Goal: Find specific page/section: Find specific page/section

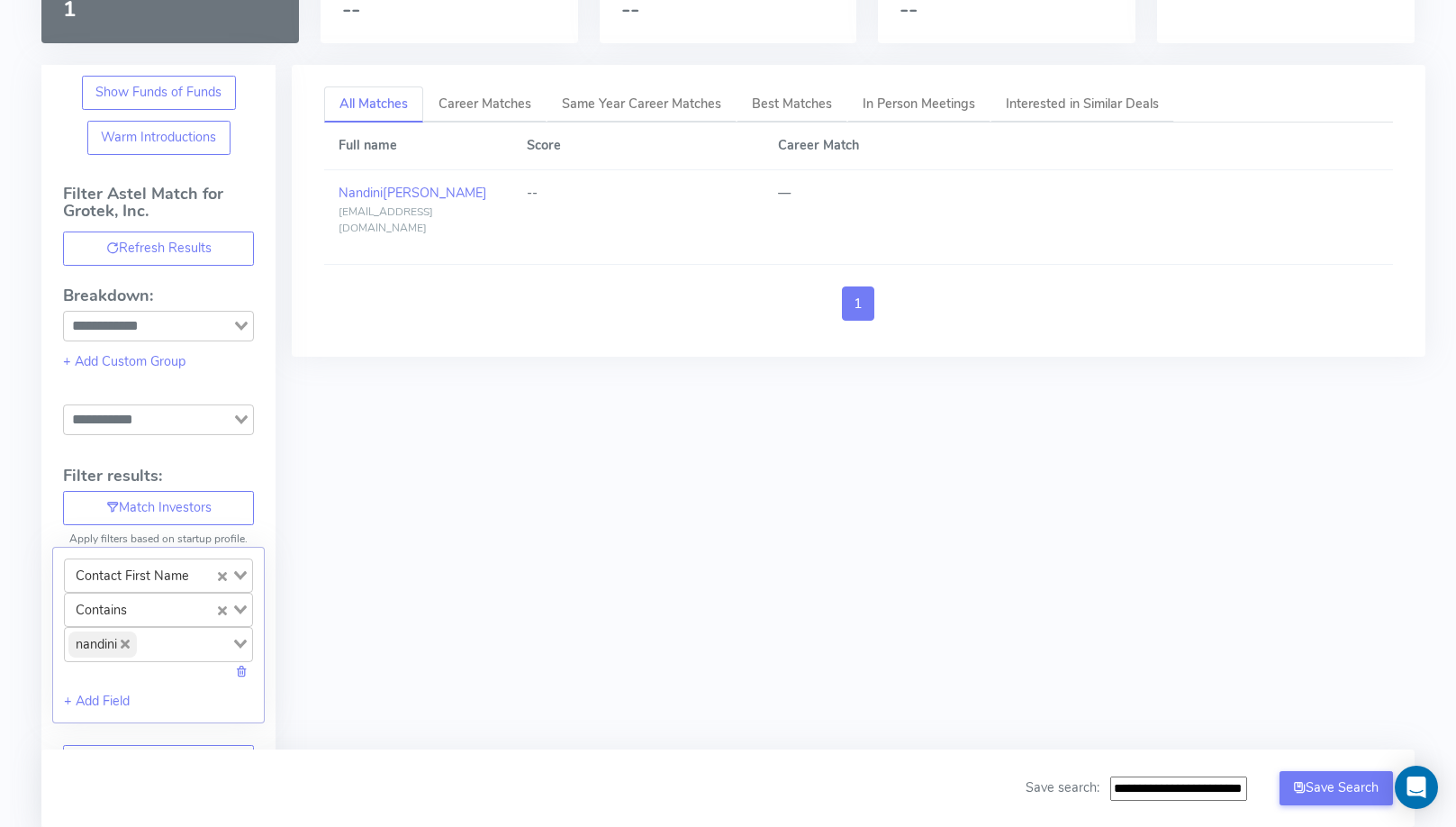
scroll to position [139, 0]
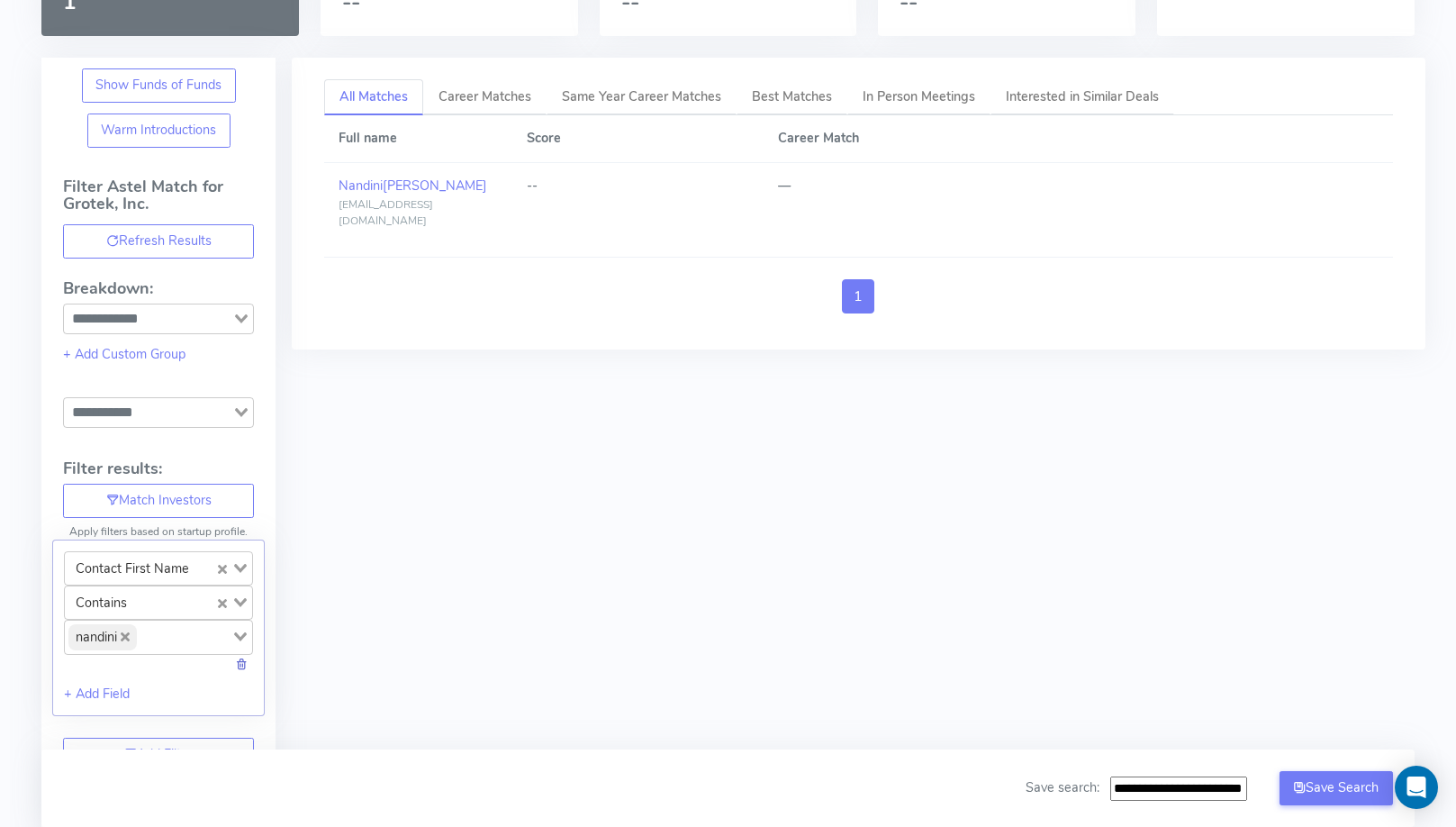
click at [244, 661] on link at bounding box center [241, 664] width 13 height 18
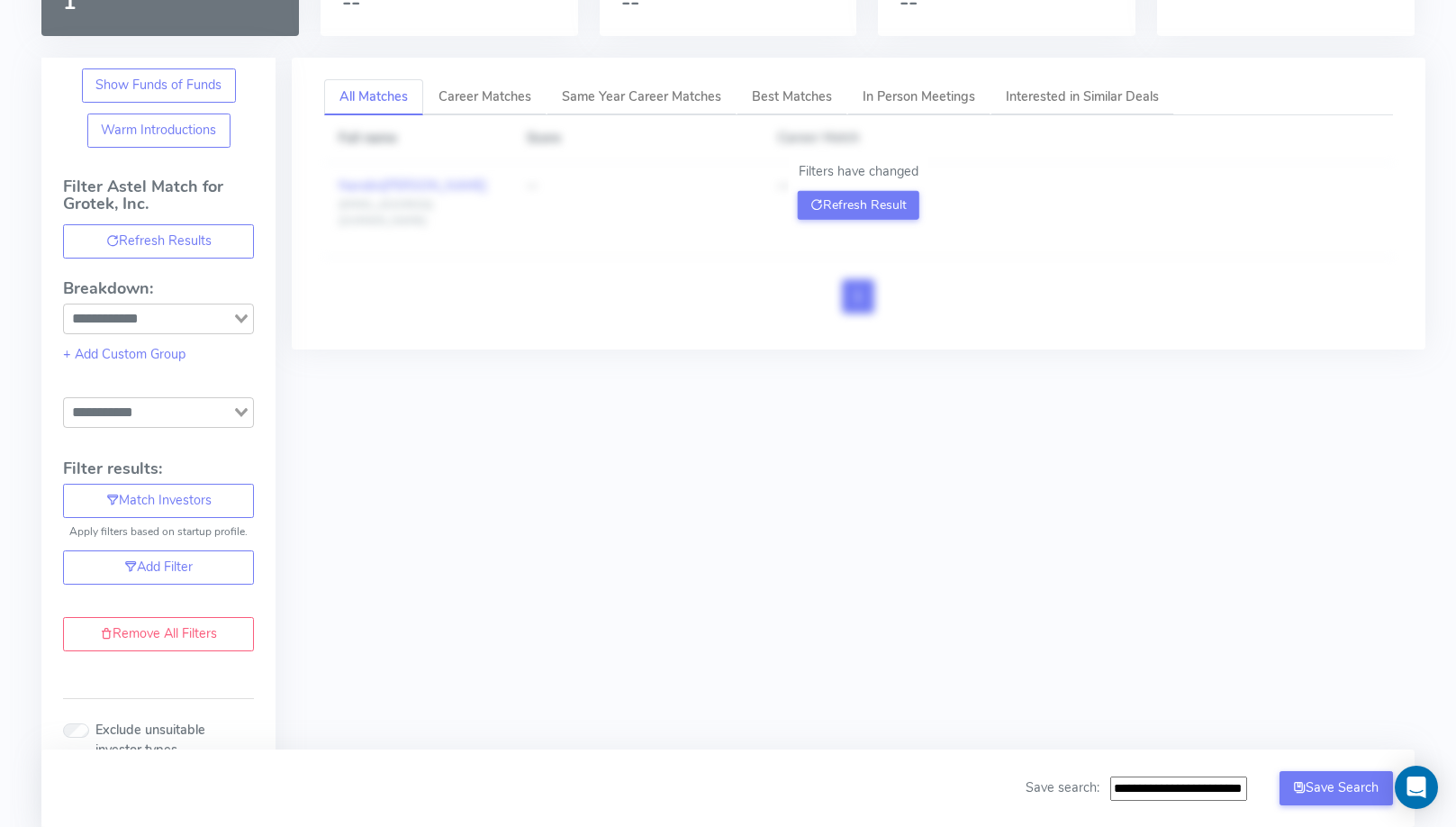
scroll to position [0, 0]
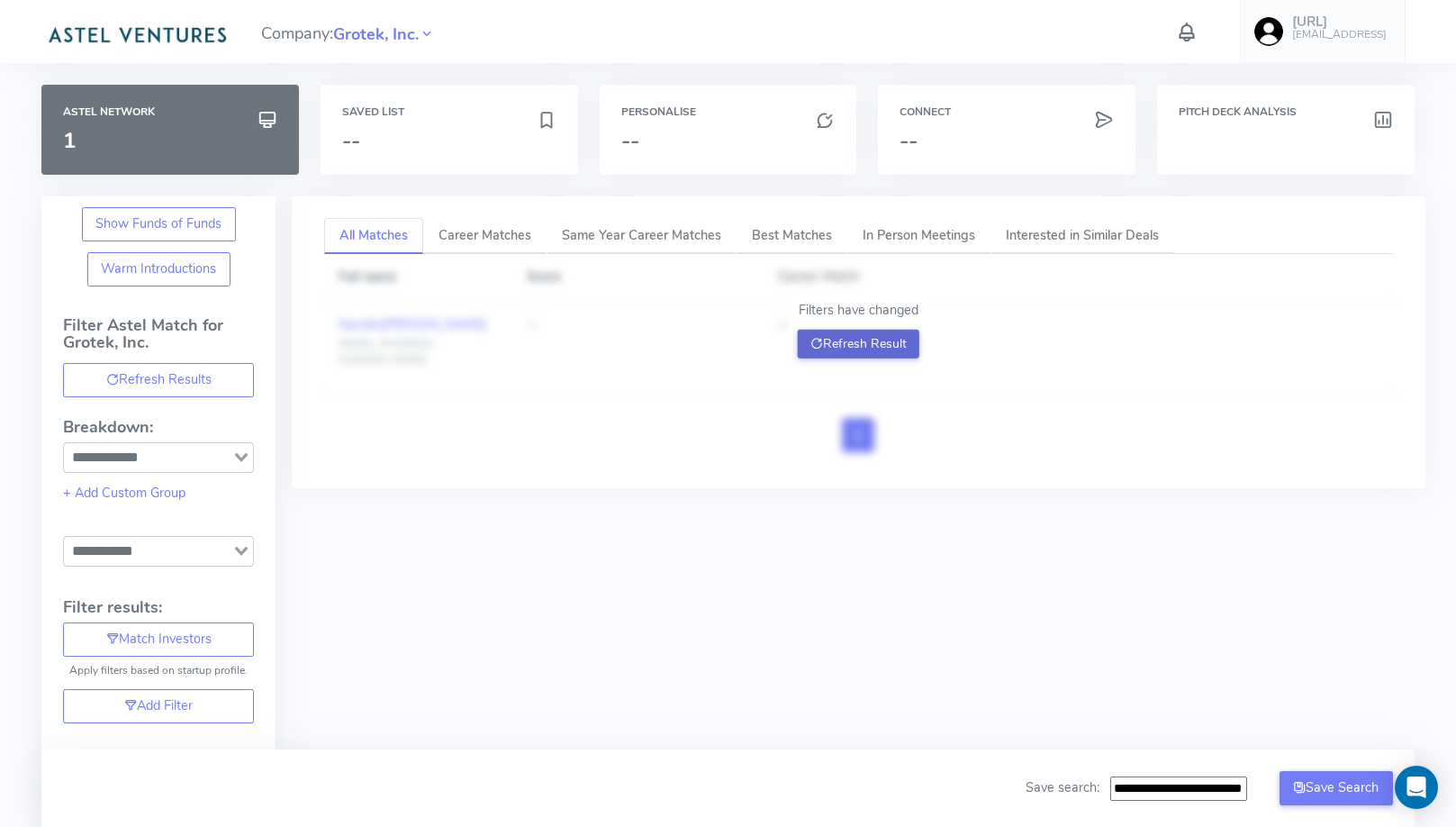
click at [881, 330] on button "Refresh Result" at bounding box center [859, 344] width 122 height 29
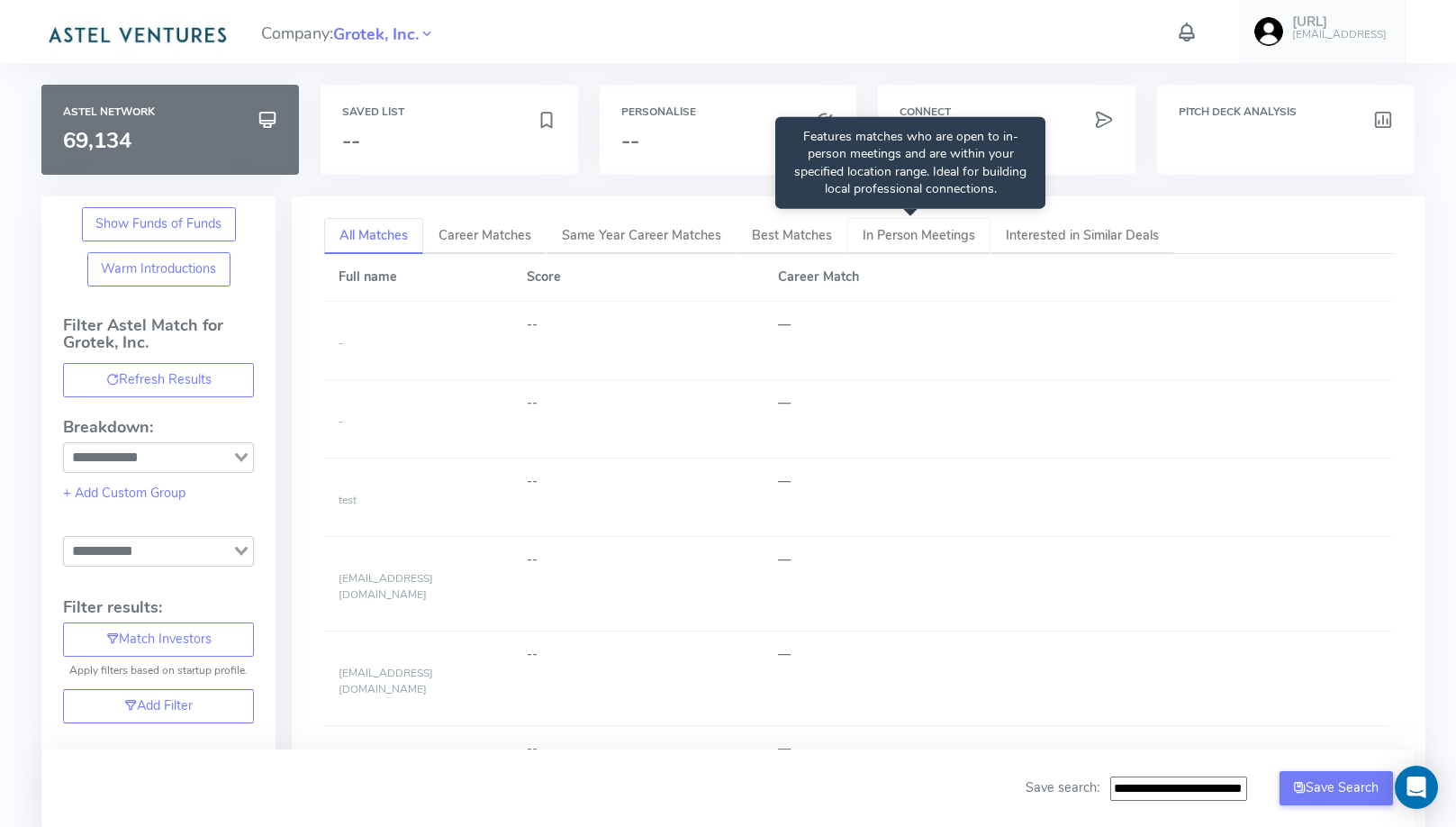
click at [940, 245] on link "In Person Meetings" at bounding box center [919, 236] width 143 height 37
type input "**********"
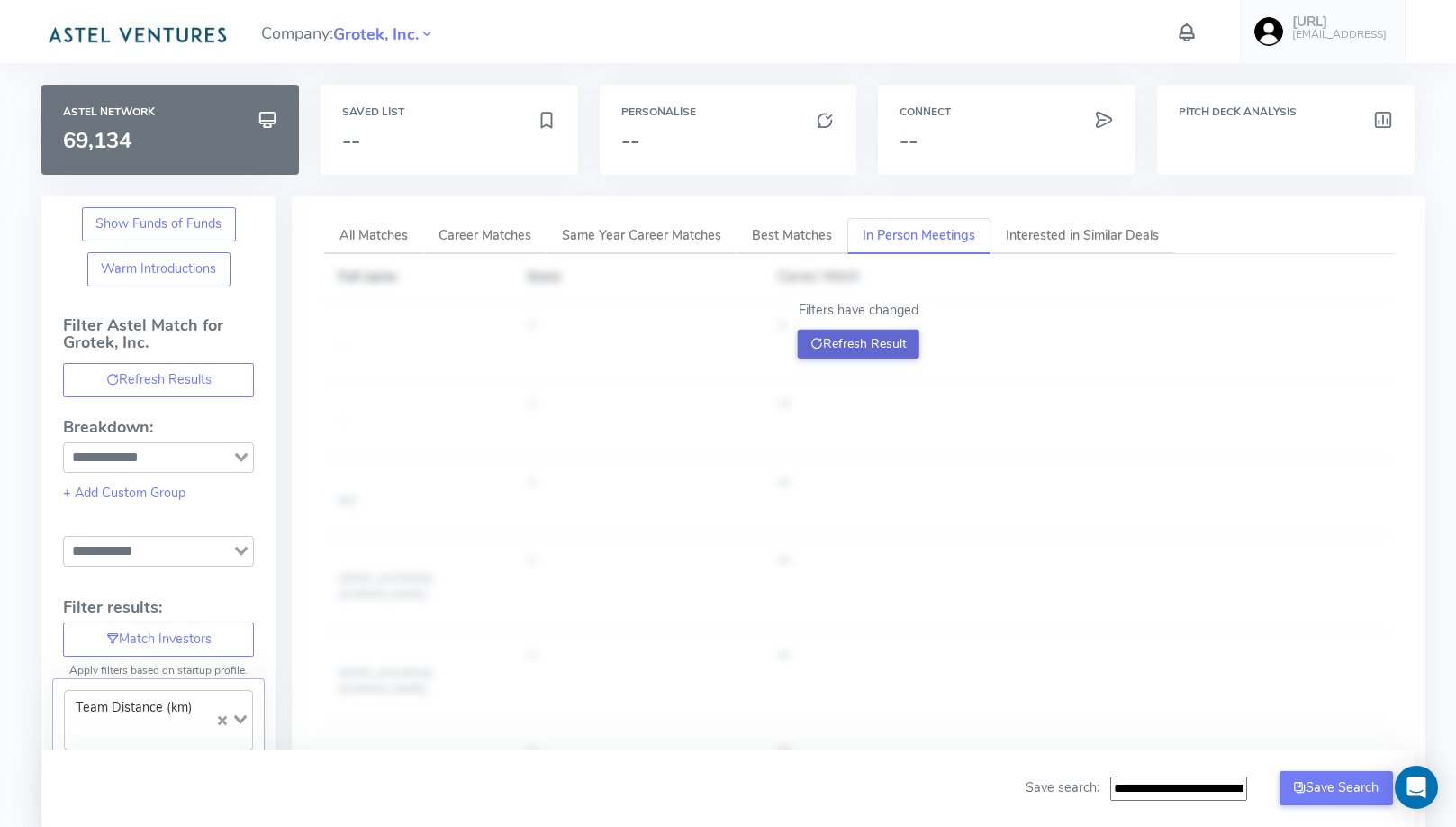
click at [888, 350] on button "Refresh Result" at bounding box center [859, 344] width 122 height 29
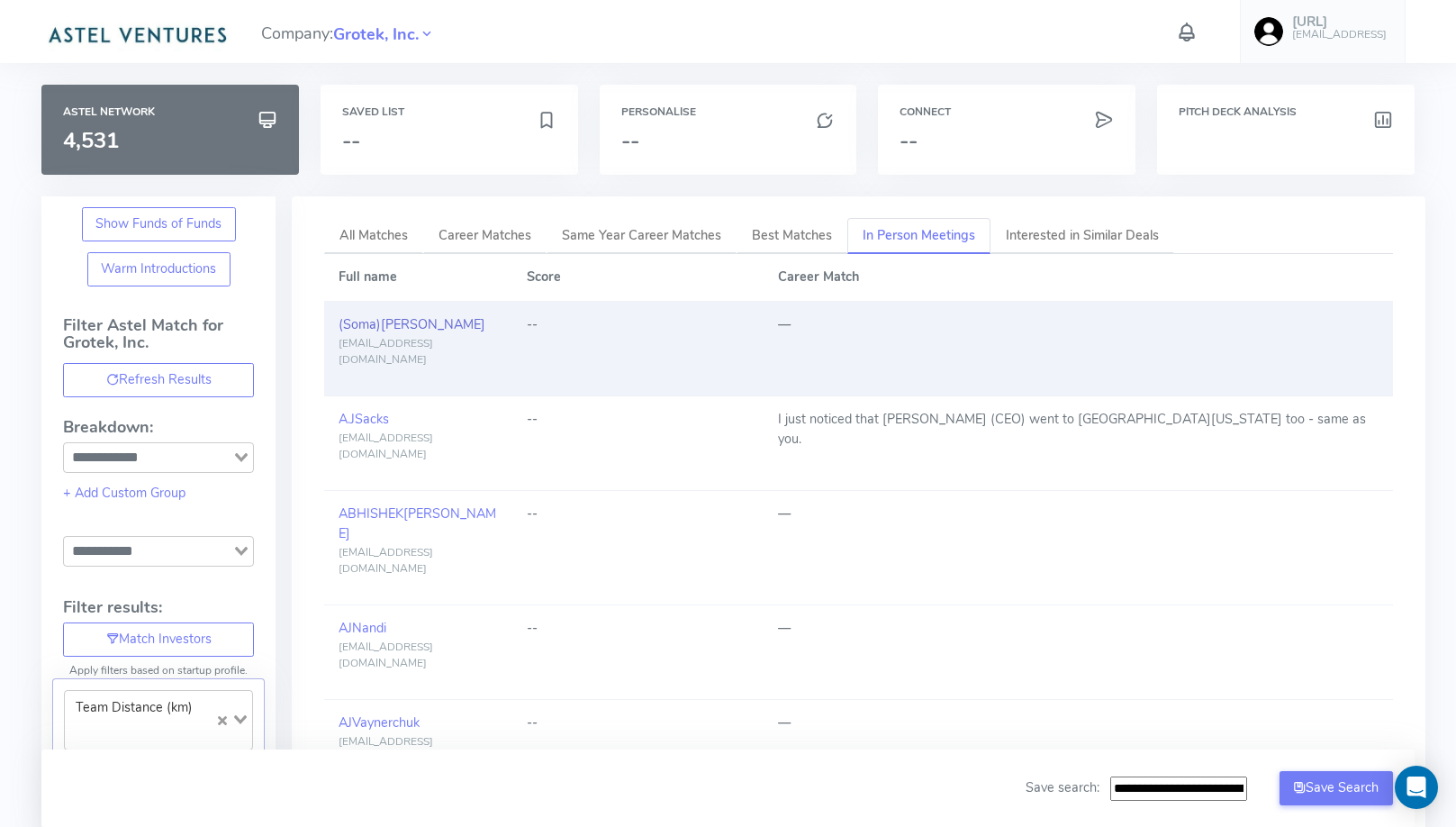
click at [394, 328] on span "[PERSON_NAME]" at bounding box center [433, 324] width 104 height 18
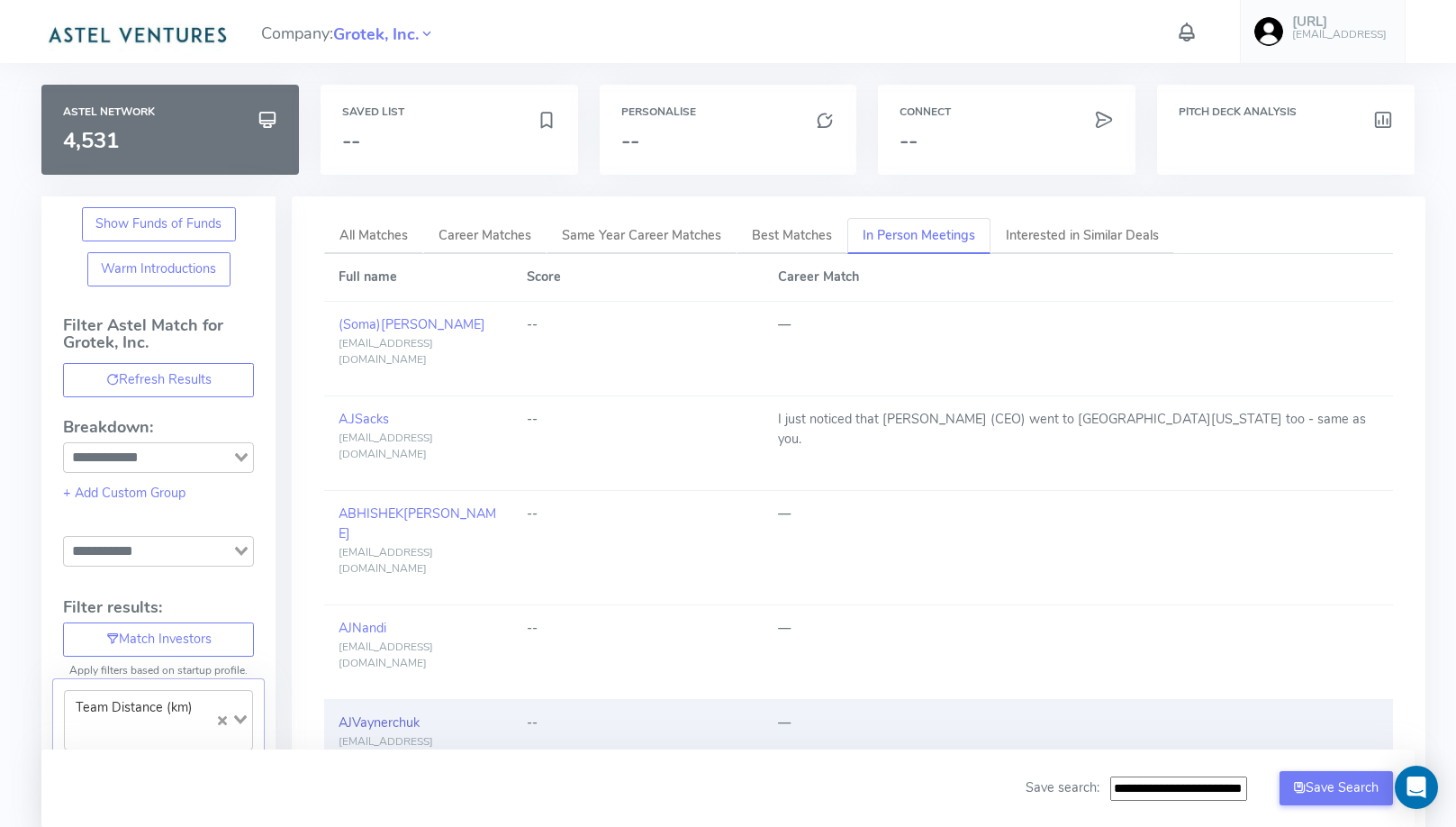
click at [389, 714] on span "Vaynerchuk" at bounding box center [386, 723] width 67 height 18
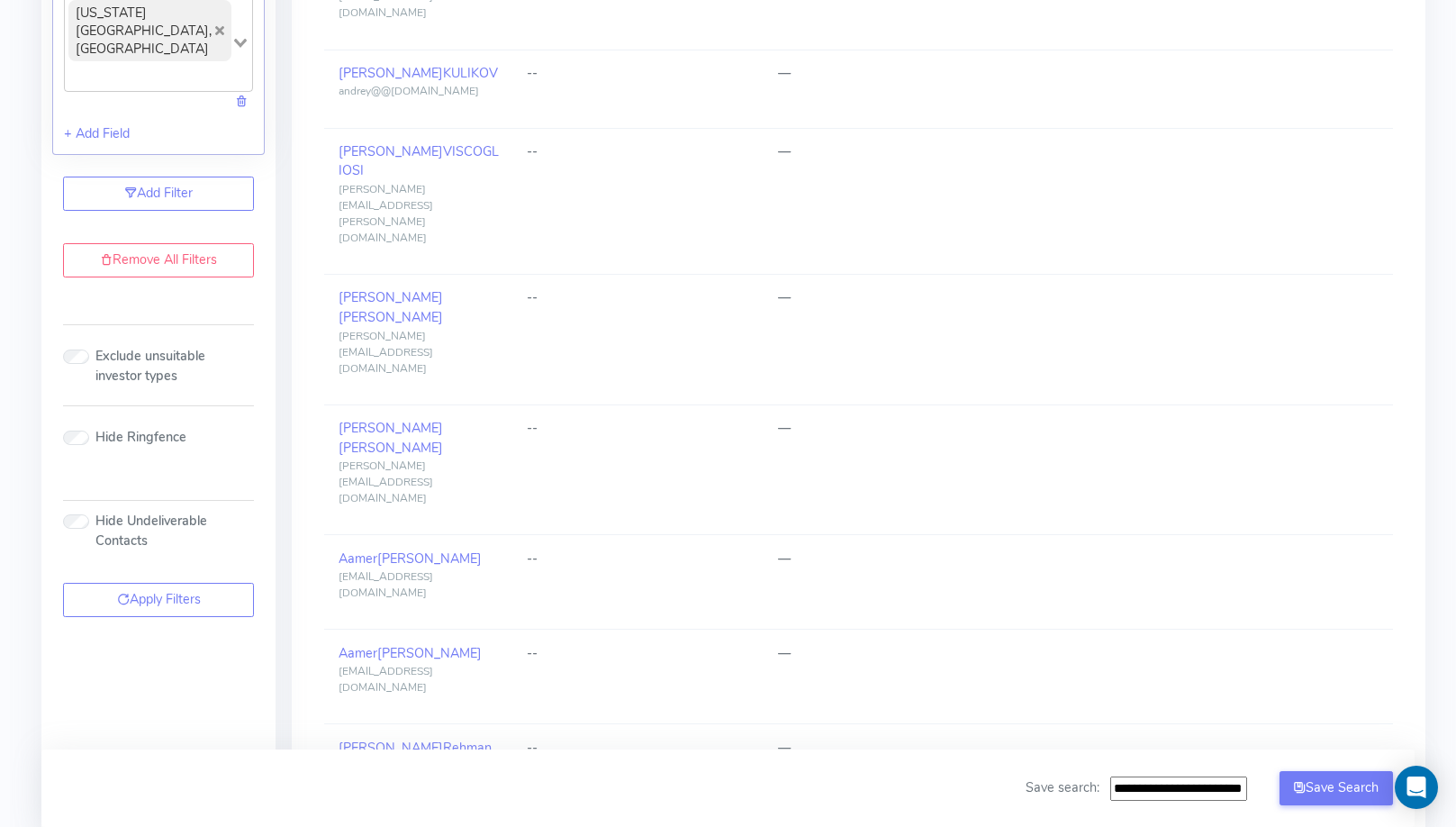
scroll to position [943, 0]
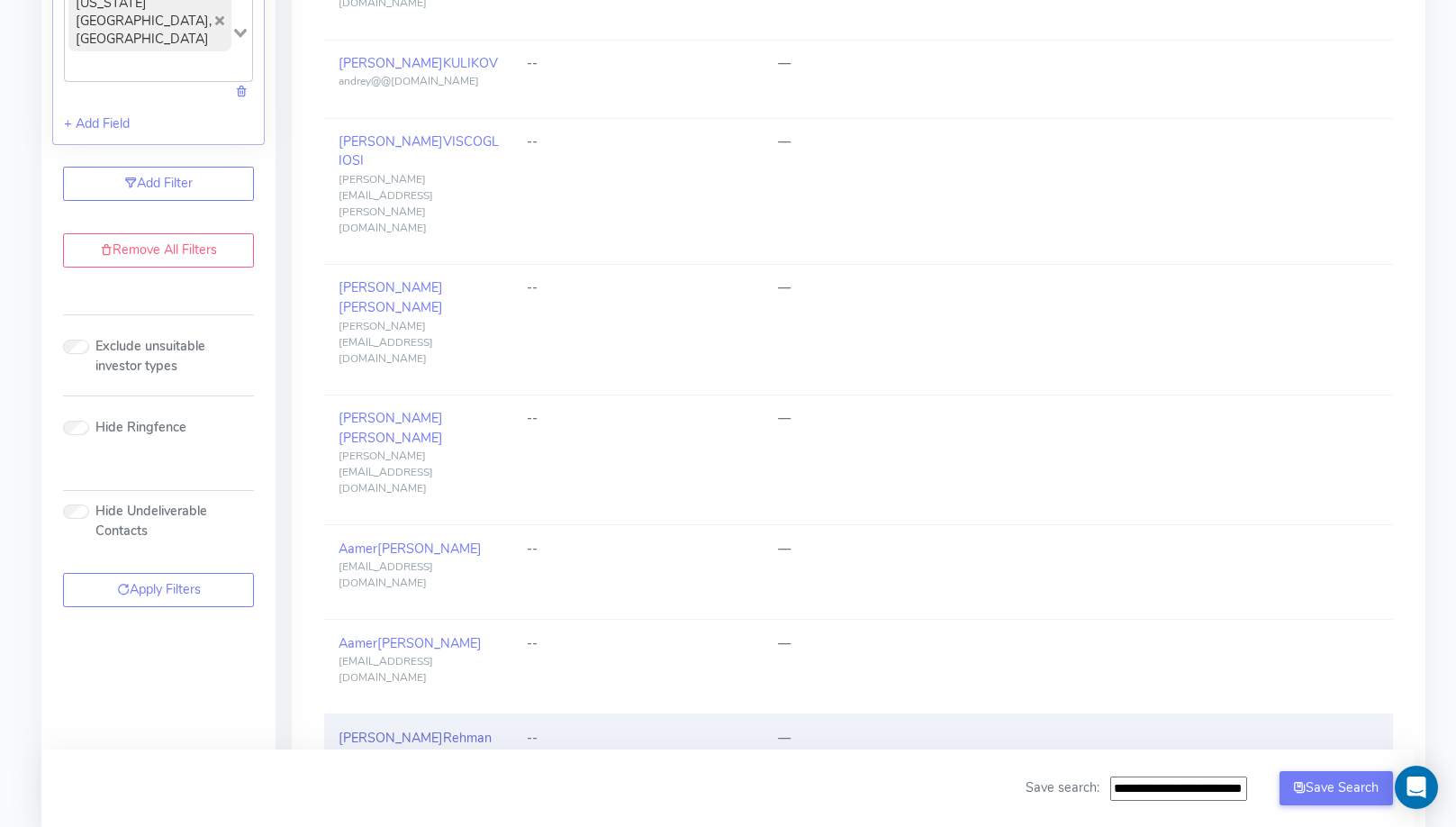
click at [443, 729] on span "Rehman" at bounding box center [467, 738] width 49 height 18
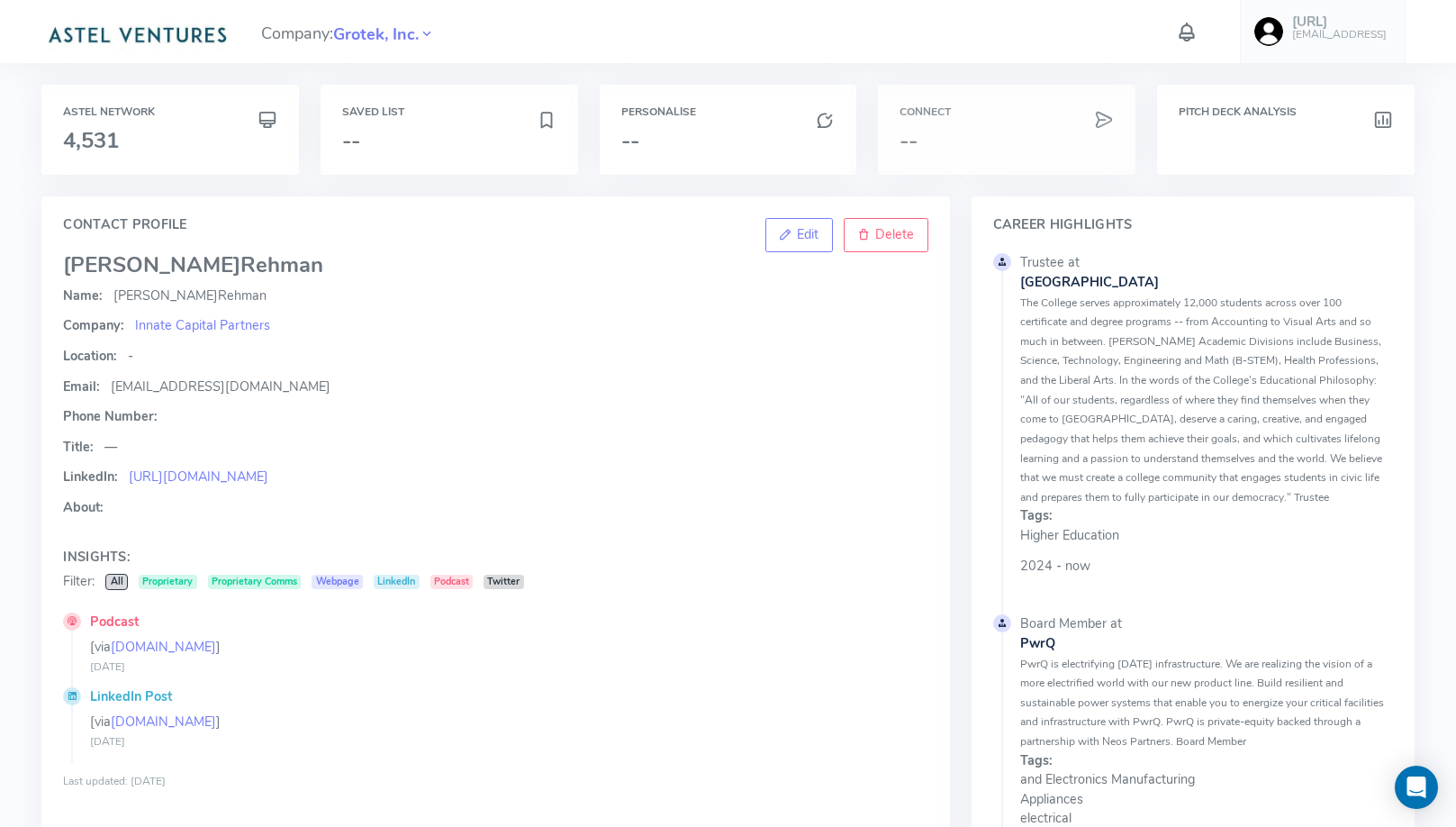
click at [957, 153] on h3 "--" at bounding box center [1007, 141] width 214 height 24
click at [792, 153] on div "Personalise --" at bounding box center [729, 129] width 258 height 90
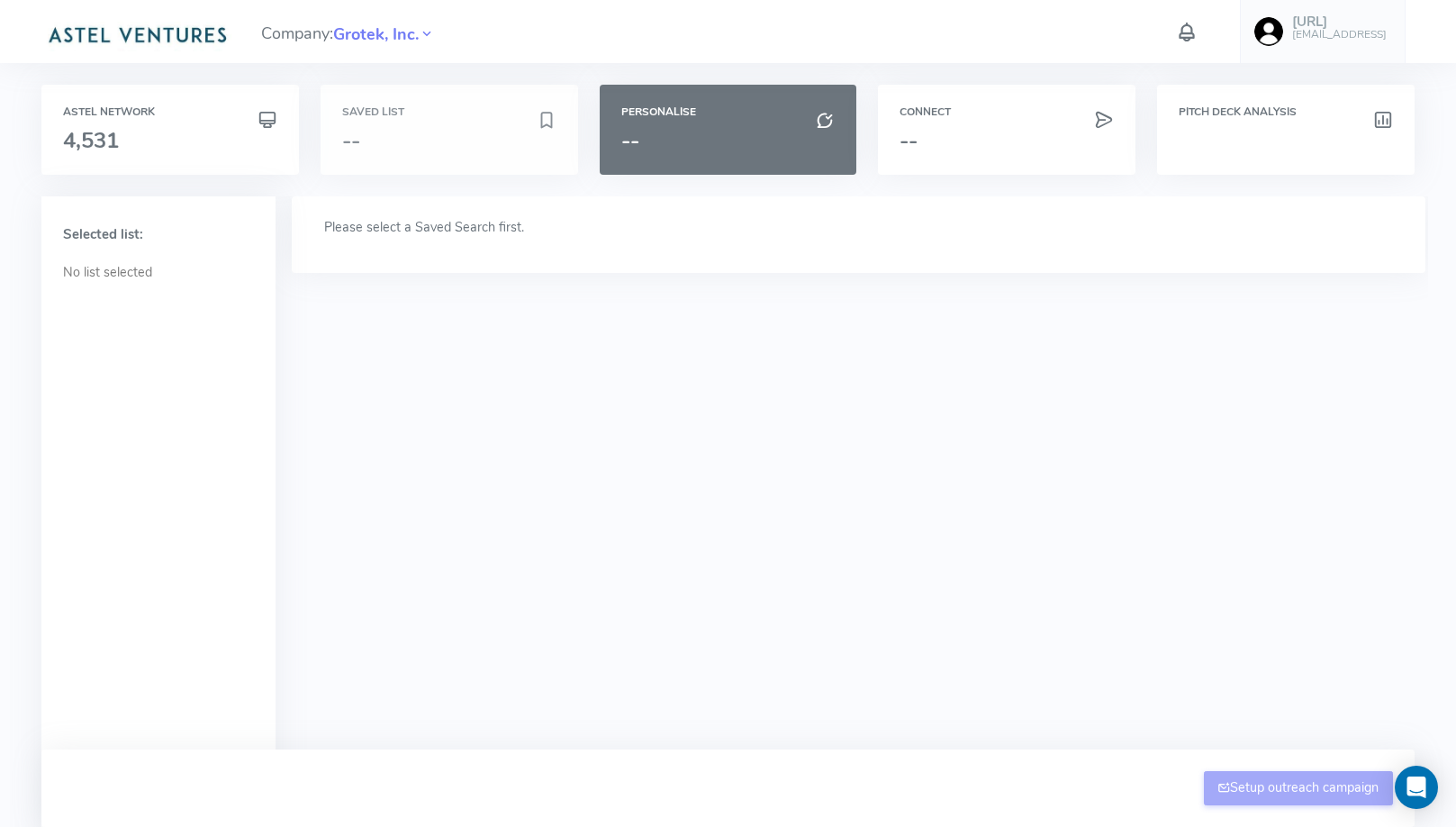
click at [436, 123] on div "Saved List --" at bounding box center [449, 129] width 258 height 90
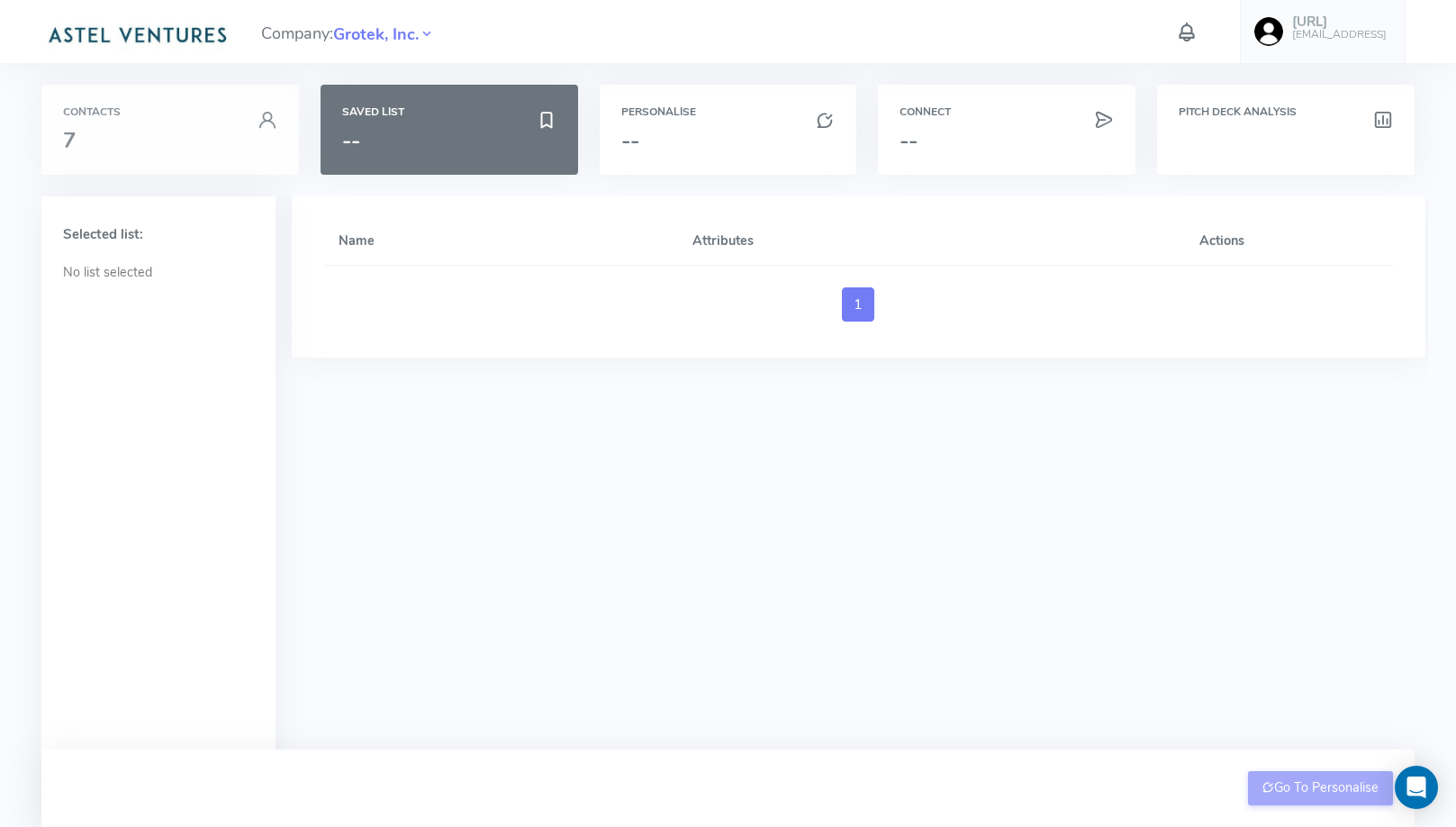
click at [212, 145] on h3 "7" at bounding box center [170, 141] width 214 height 24
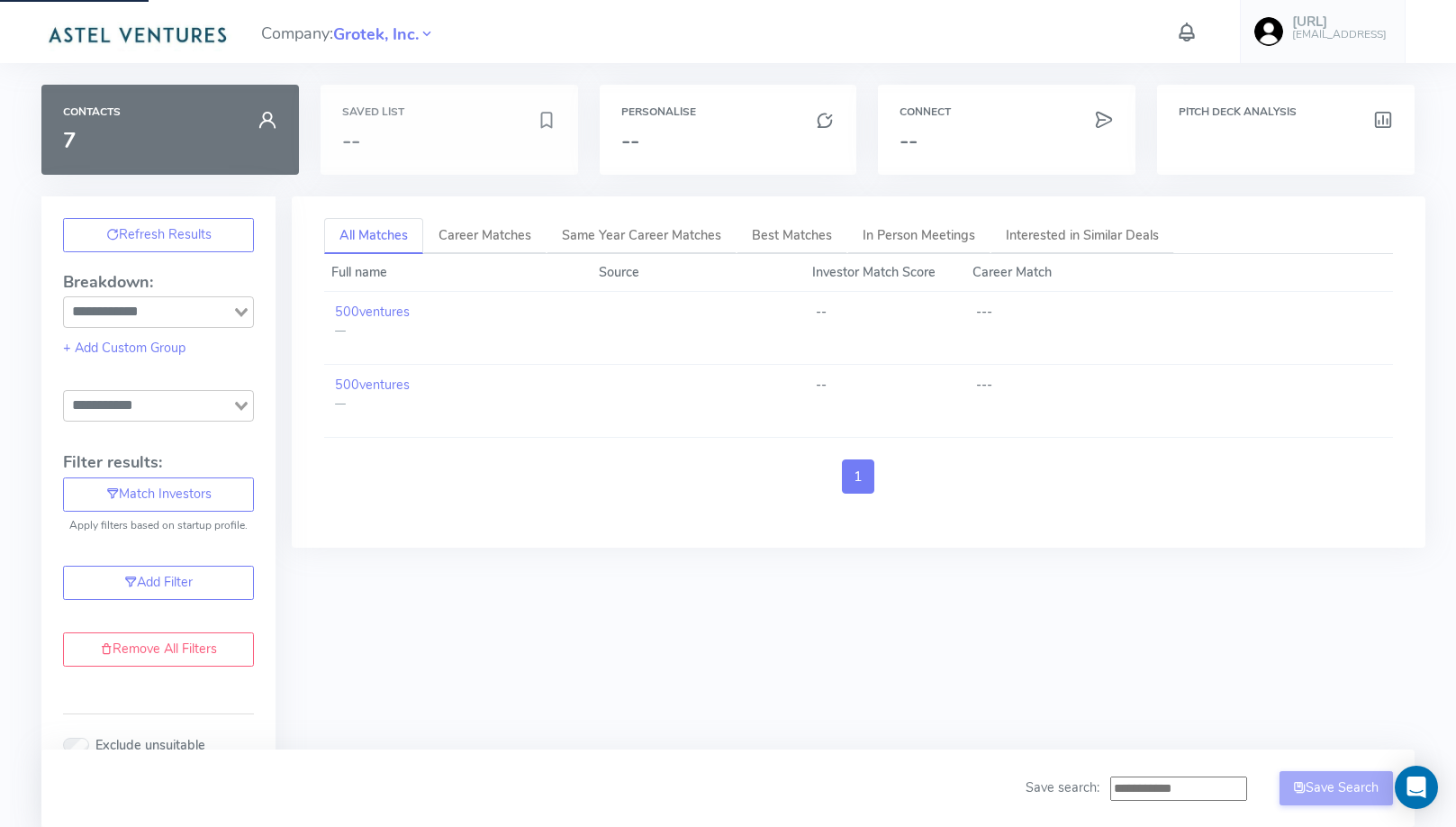
type input "**********"
